Goal: Entertainment & Leisure: Consume media (video, audio)

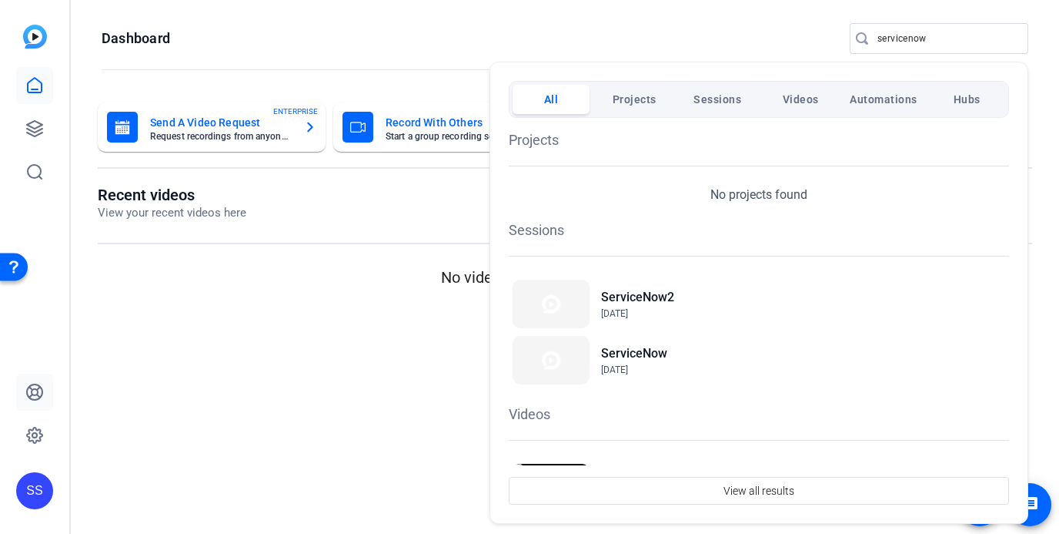
click at [25, 410] on div at bounding box center [529, 267] width 1059 height 534
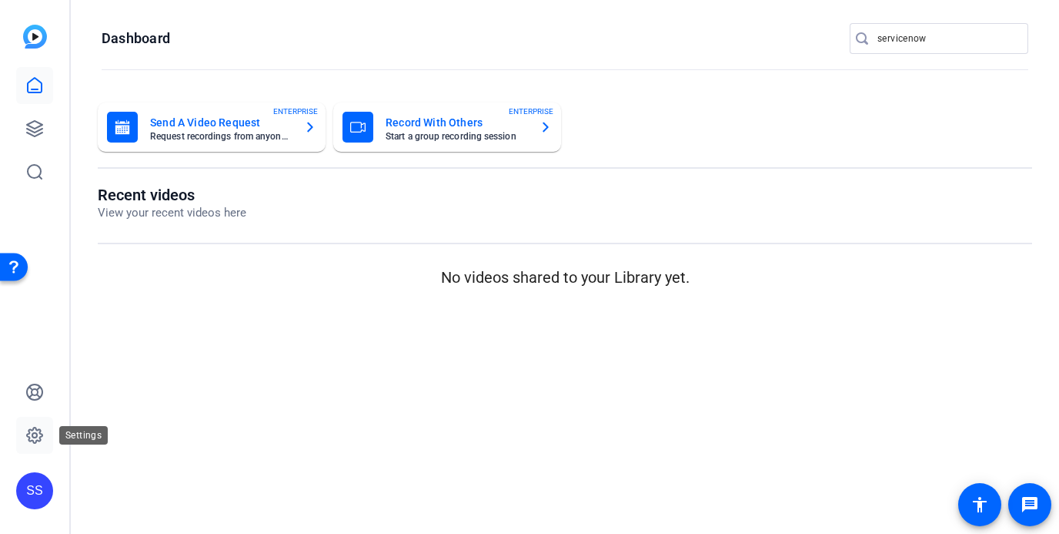
click at [29, 422] on link at bounding box center [34, 434] width 37 height 37
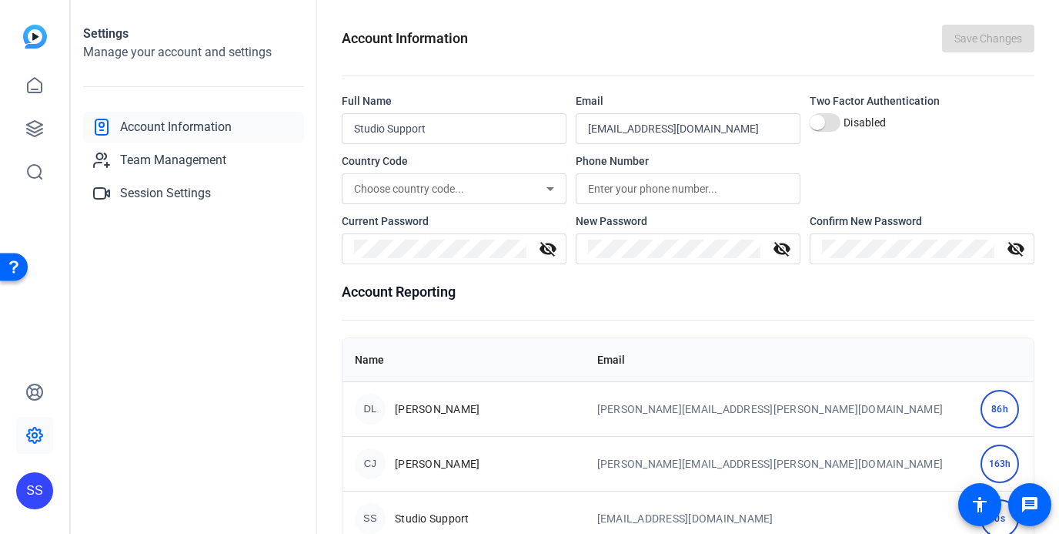
click at [45, 482] on div "SS" at bounding box center [34, 490] width 37 height 37
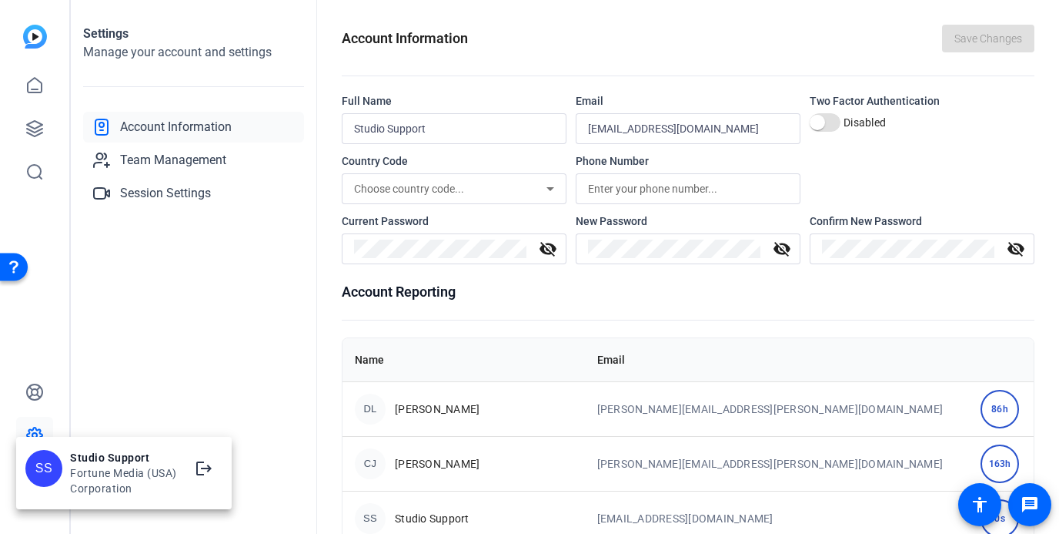
click at [164, 370] on div at bounding box center [529, 267] width 1059 height 534
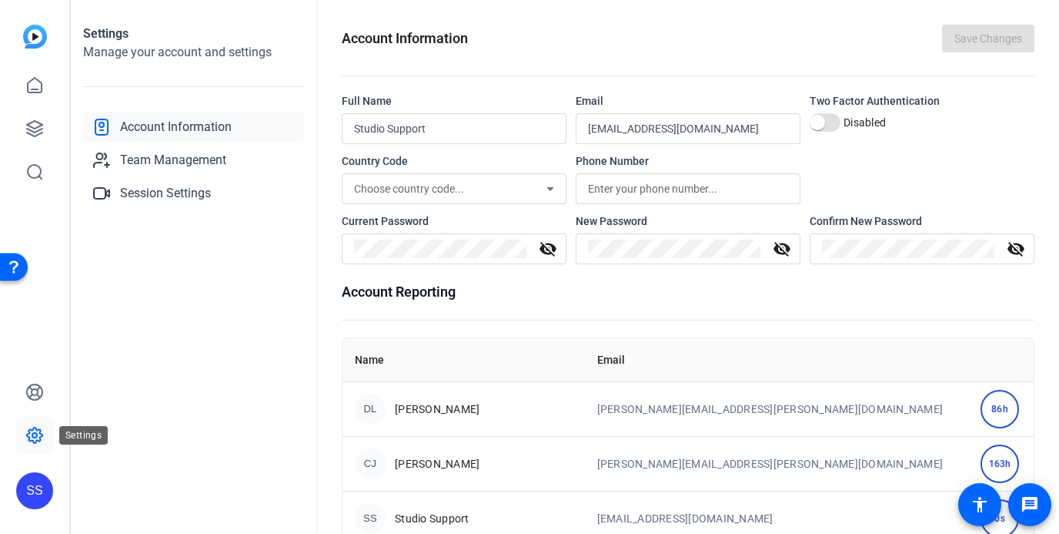
click at [32, 436] on icon at bounding box center [34, 435] width 5 height 5
click at [185, 163] on span "Team Management" at bounding box center [173, 160] width 106 height 18
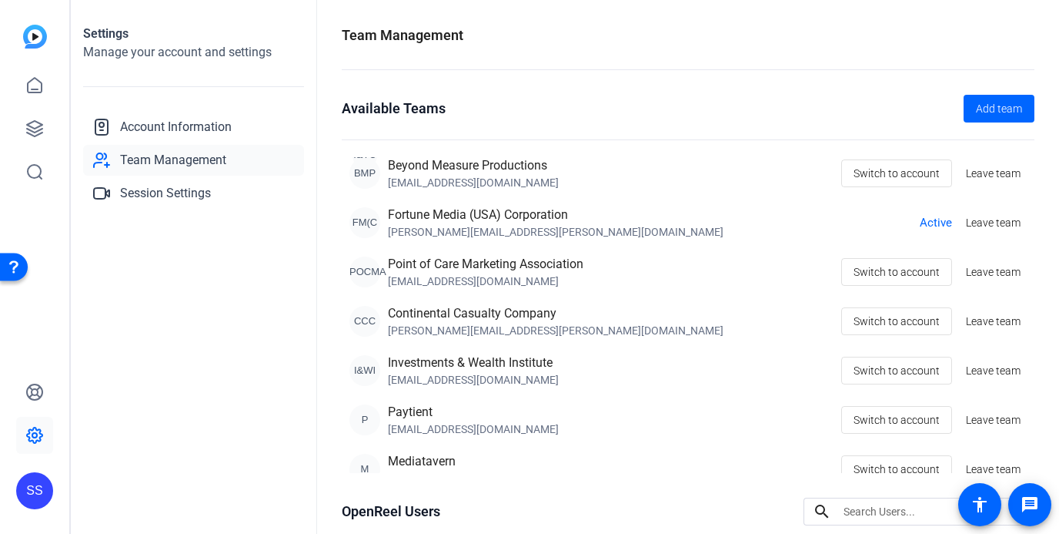
scroll to position [374, 0]
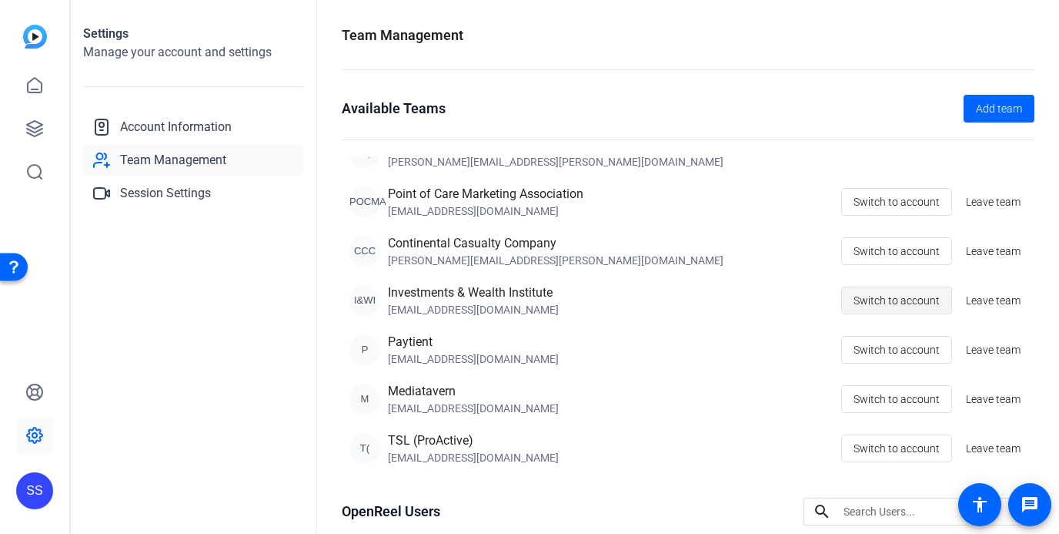
drag, startPoint x: 866, startPoint y: 303, endPoint x: 798, endPoint y: 303, distance: 67.7
click at [865, 303] on span "Switch to account" at bounding box center [897, 300] width 86 height 29
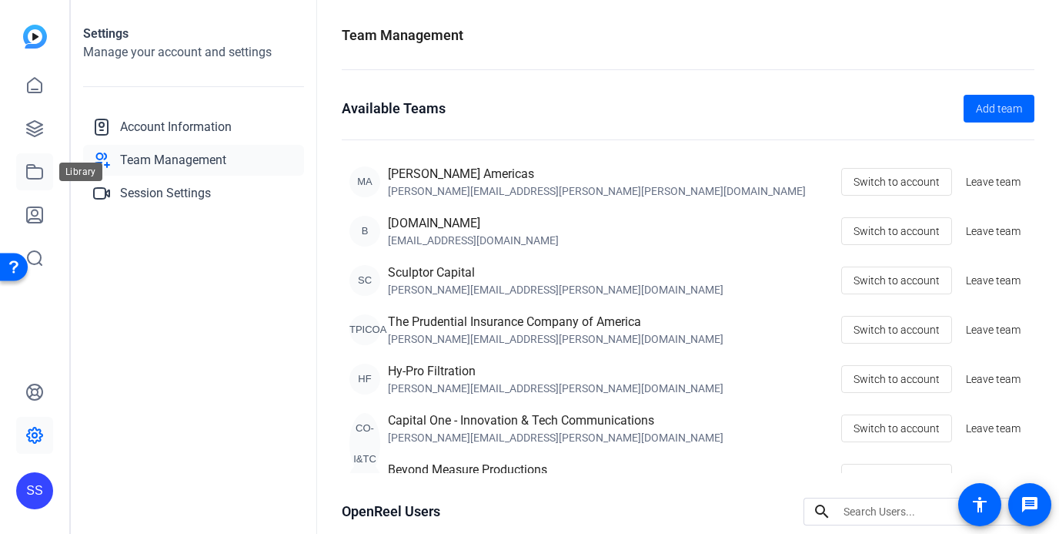
click at [45, 167] on link at bounding box center [34, 171] width 37 height 37
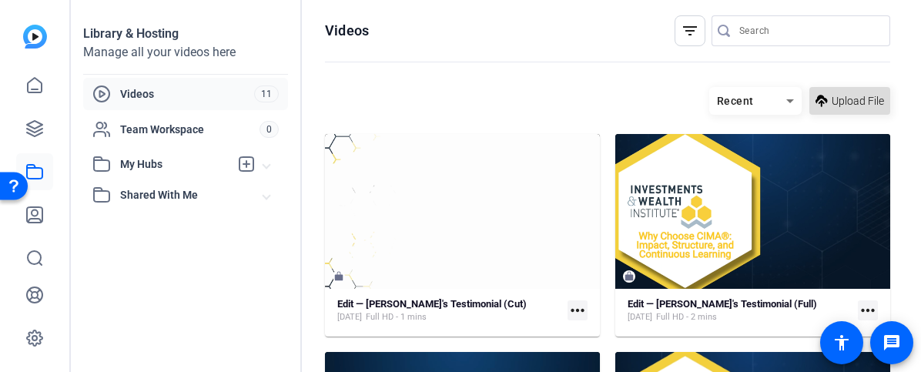
click at [847, 108] on span "Upload File" at bounding box center [857, 101] width 52 height 16
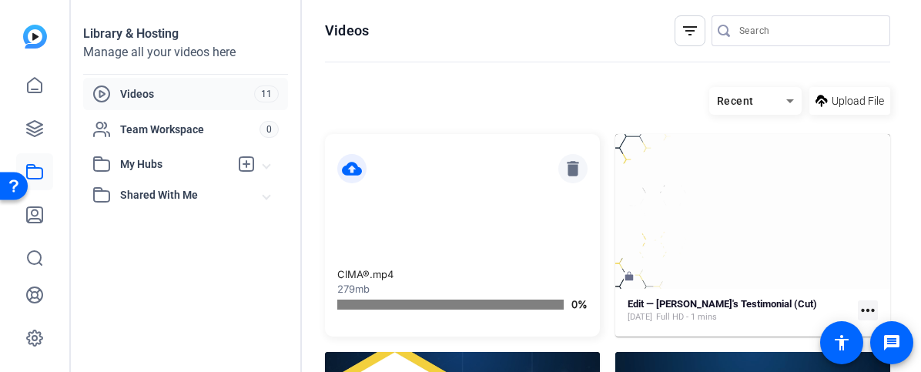
click at [577, 169] on mat-icon "delete" at bounding box center [572, 168] width 29 height 29
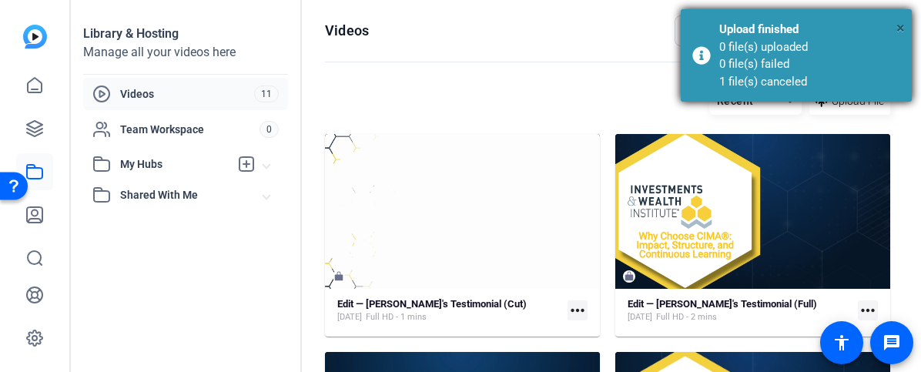
click at [898, 25] on span "×" at bounding box center [900, 27] width 8 height 18
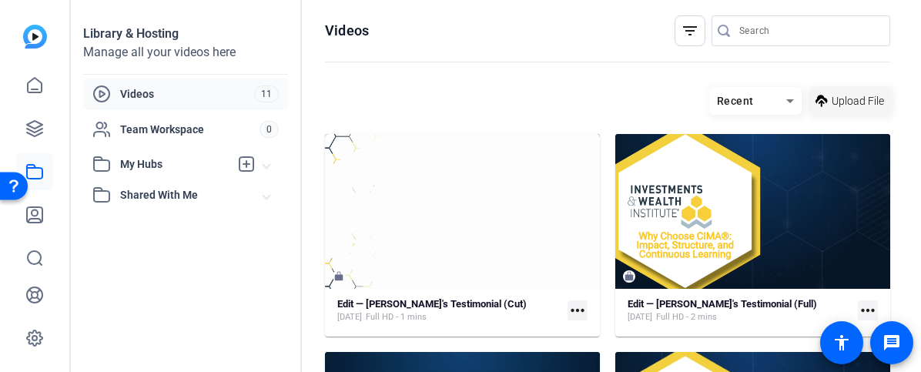
click at [838, 102] on span "Upload File" at bounding box center [857, 101] width 52 height 16
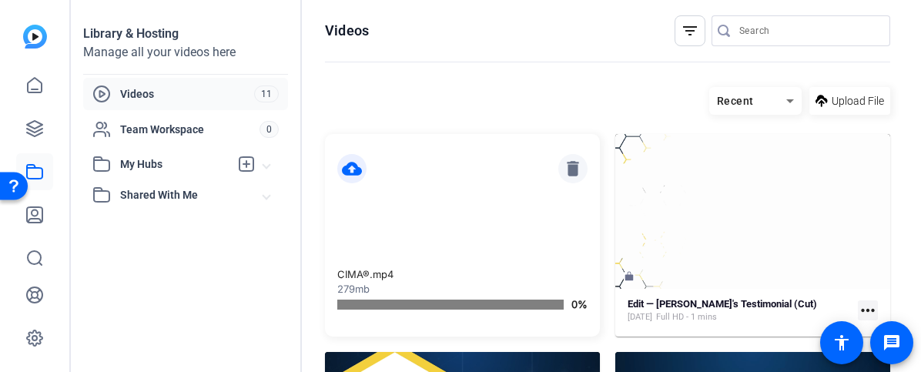
click at [576, 167] on mat-icon "delete" at bounding box center [572, 168] width 29 height 29
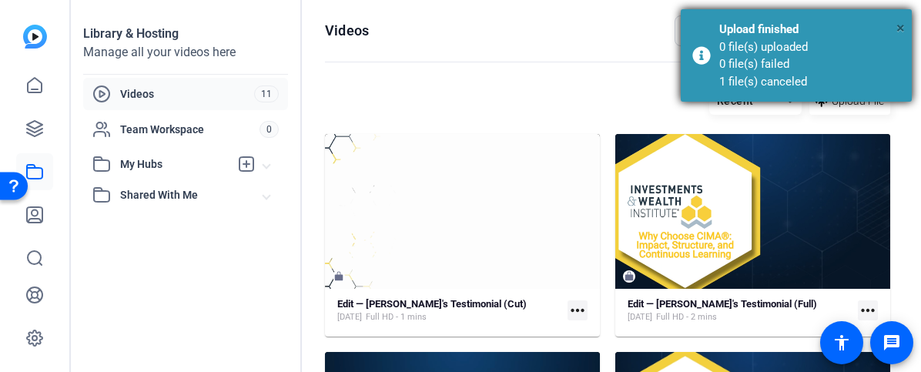
click at [896, 24] on span "×" at bounding box center [900, 27] width 8 height 18
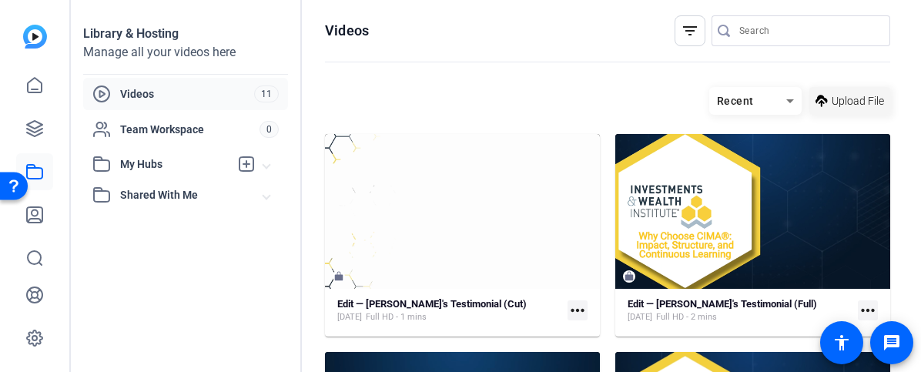
click at [865, 92] on span at bounding box center [849, 100] width 81 height 37
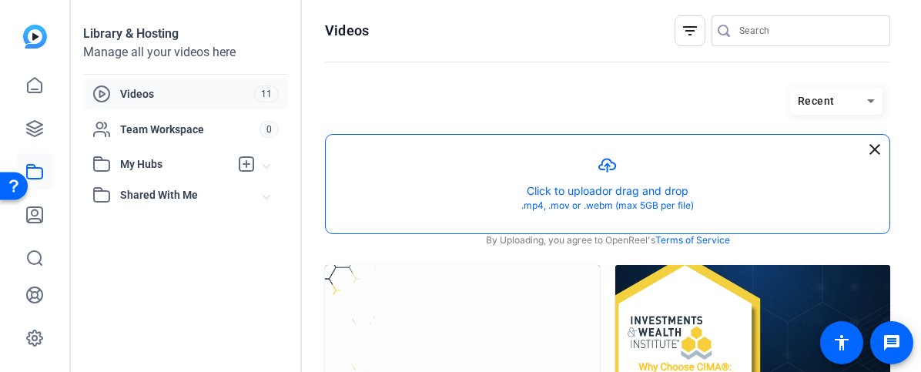
click at [491, 182] on button "button" at bounding box center [608, 184] width 564 height 99
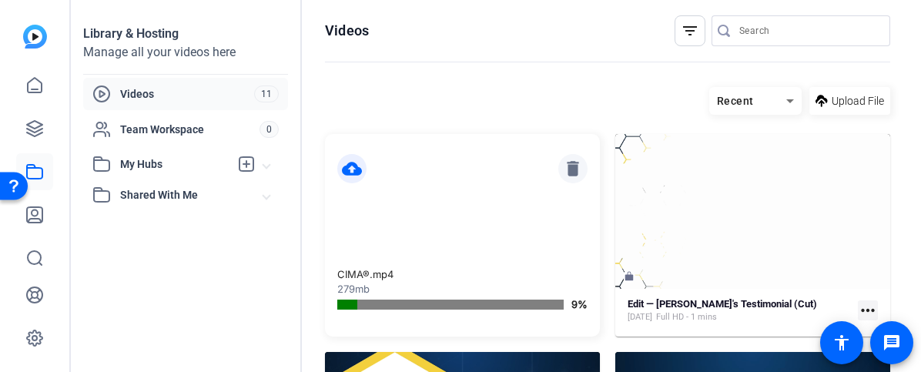
click at [572, 174] on mat-icon "delete" at bounding box center [572, 168] width 29 height 29
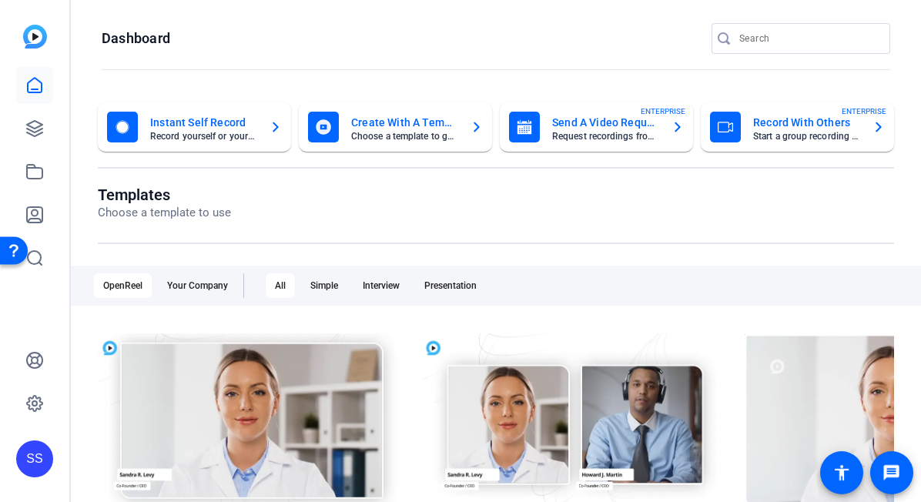
click at [40, 454] on div "SS" at bounding box center [34, 458] width 37 height 37
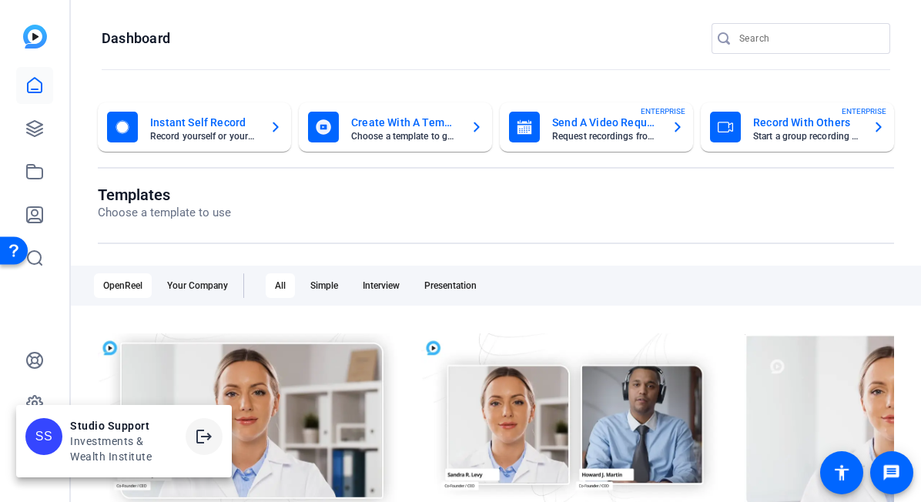
click at [209, 432] on mat-icon "logout" at bounding box center [204, 436] width 18 height 18
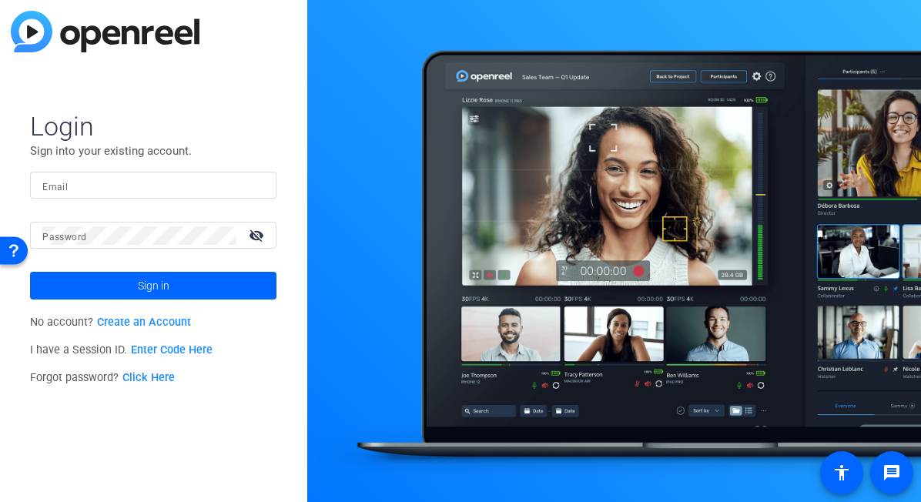
click at [220, 188] on input "Email" at bounding box center [153, 185] width 222 height 18
click at [253, 182] on img at bounding box center [251, 185] width 11 height 18
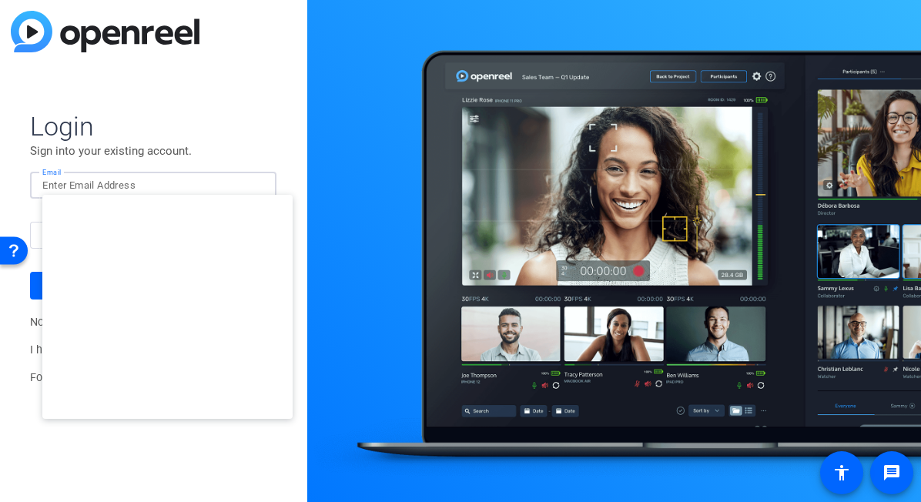
type input "[EMAIL_ADDRESS][DOMAIN_NAME]"
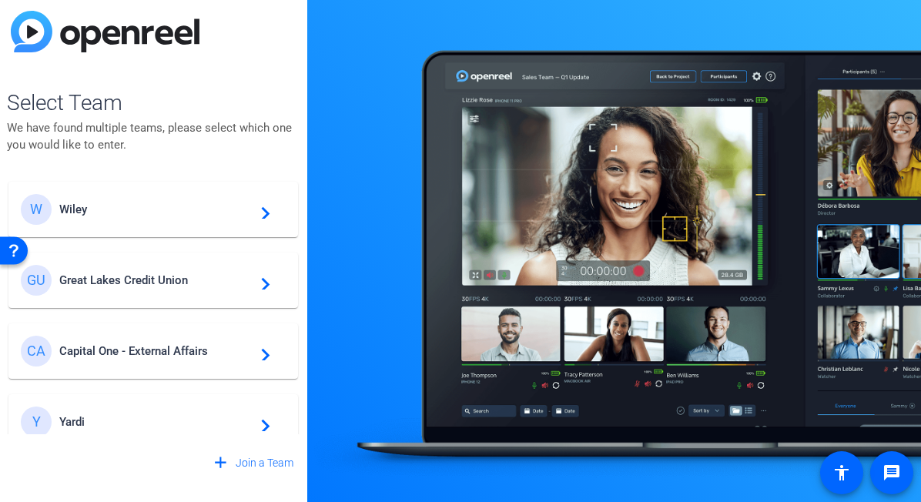
click at [174, 274] on span "Great Lakes Credit Union" at bounding box center [155, 280] width 192 height 14
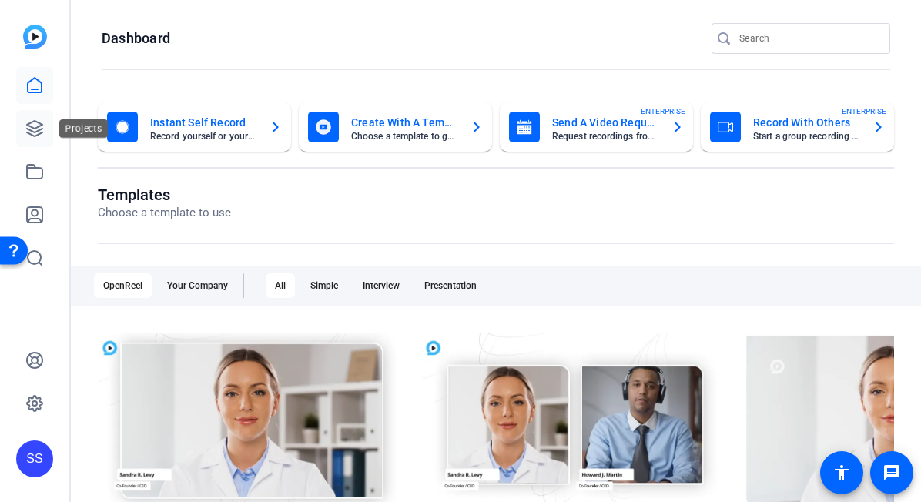
click at [48, 132] on link at bounding box center [34, 128] width 37 height 37
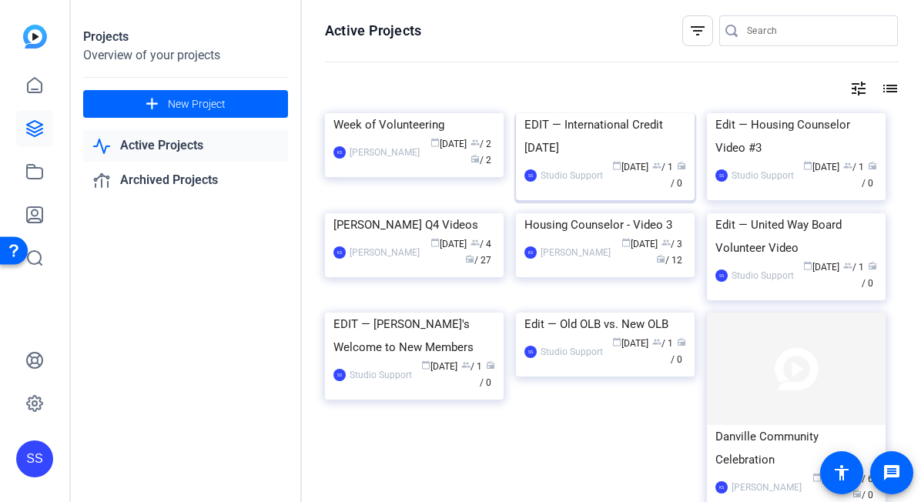
click at [614, 159] on div "EDIT — International Credit [DATE]" at bounding box center [605, 136] width 162 height 46
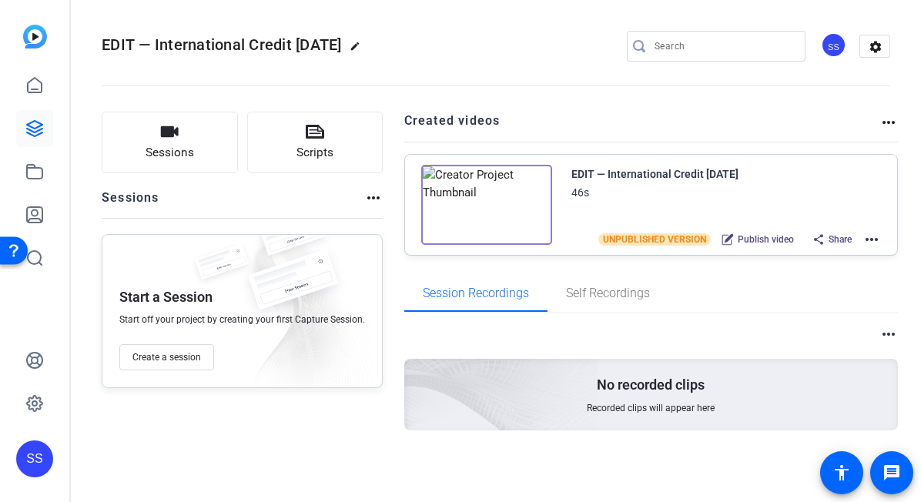
click at [871, 241] on mat-icon "more_horiz" at bounding box center [871, 239] width 18 height 18
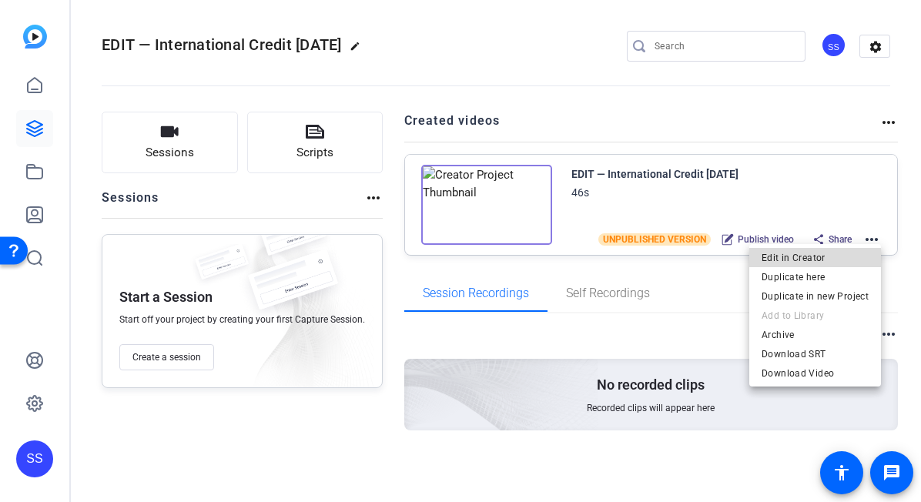
click at [833, 259] on span "Edit in Creator" at bounding box center [814, 258] width 107 height 18
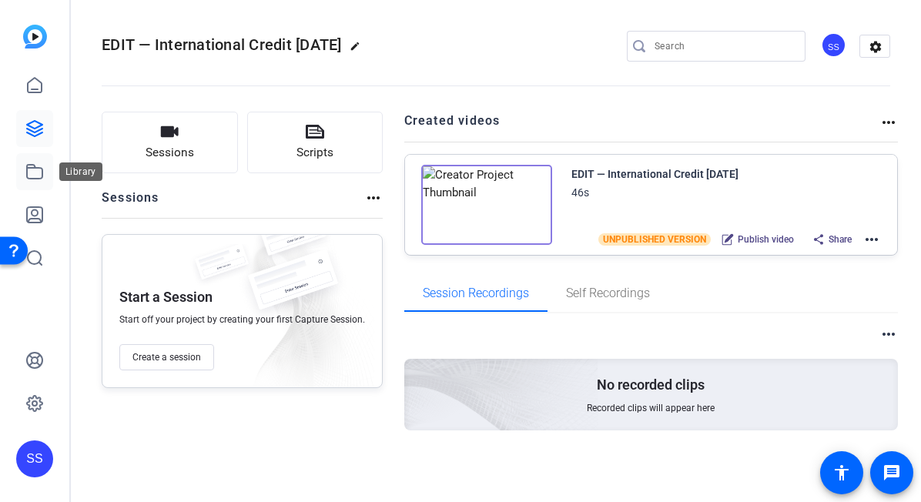
click at [43, 176] on icon at bounding box center [34, 171] width 18 height 18
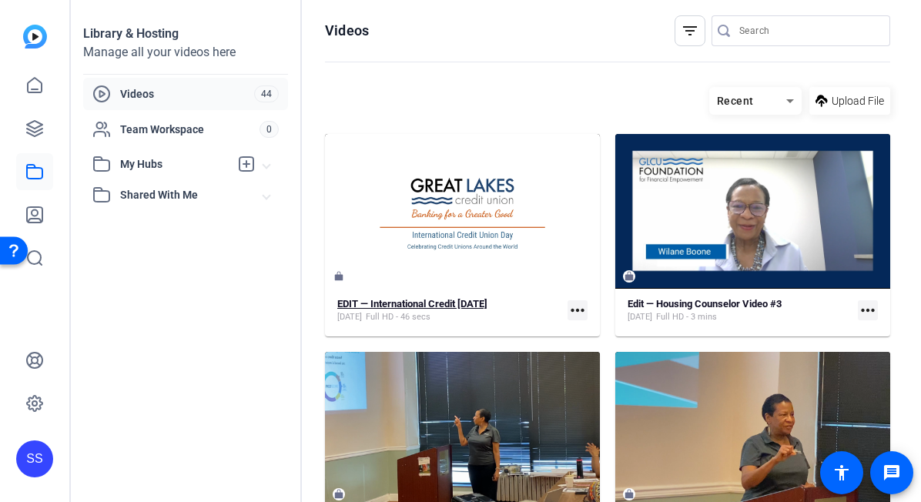
click at [480, 306] on strong "EDIT — International Credit [DATE]" at bounding box center [412, 304] width 150 height 12
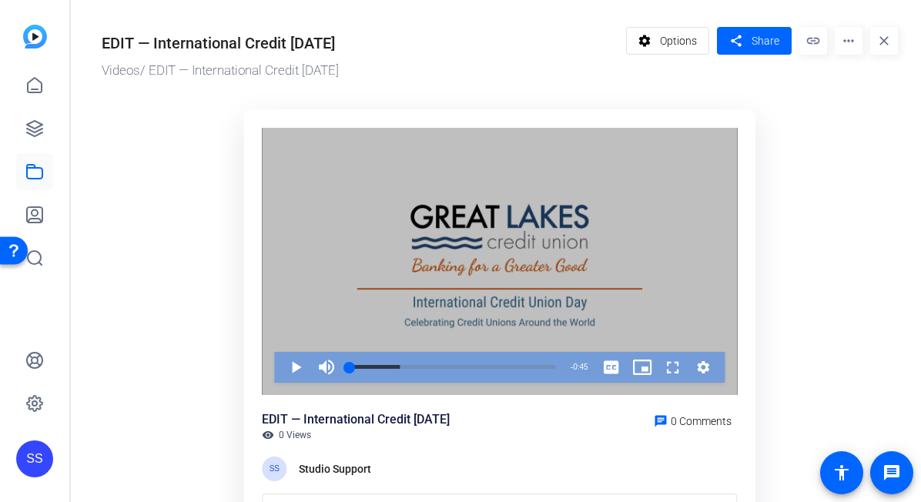
click at [443, 287] on div "Video Player" at bounding box center [499, 261] width 475 height 267
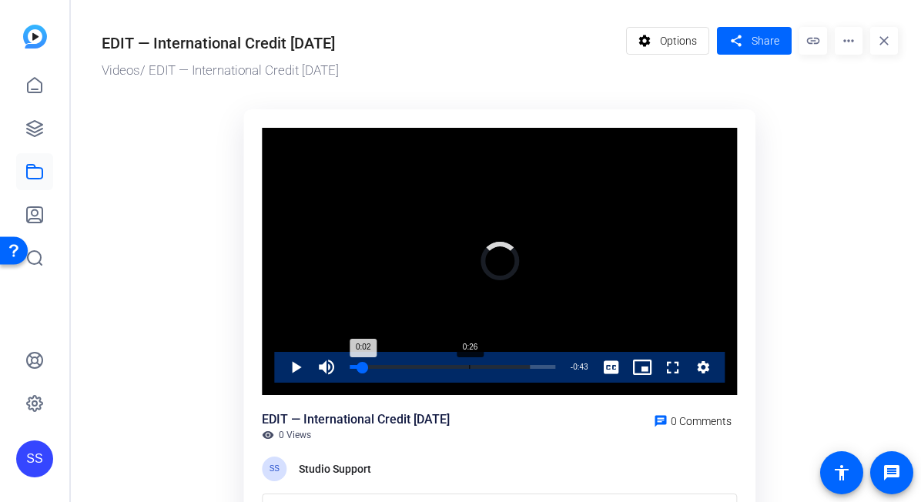
click at [468, 366] on div "Loaded : 87.71% 0:26 0:02" at bounding box center [453, 367] width 206 height 4
click at [280, 373] on span "Video Player" at bounding box center [280, 367] width 0 height 31
click at [280, 364] on span "Video Player" at bounding box center [280, 367] width 0 height 31
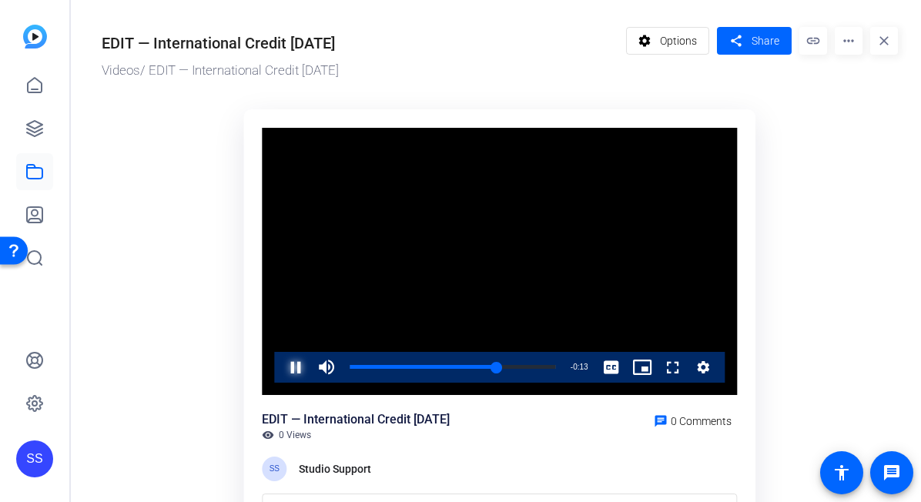
click at [280, 370] on span "Video Player" at bounding box center [280, 367] width 0 height 31
